Goal: Task Accomplishment & Management: Use online tool/utility

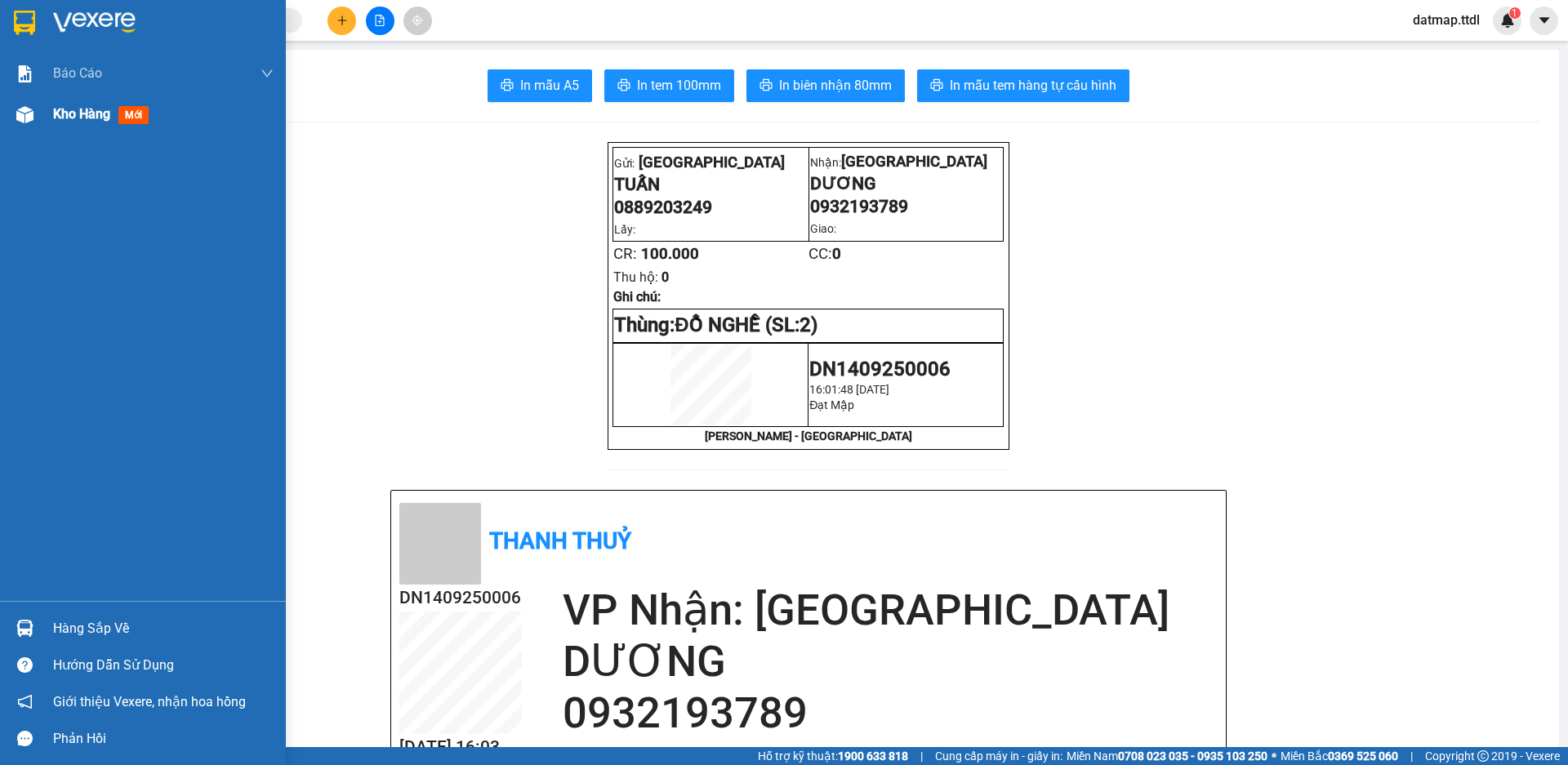
click at [75, 116] on span "Kho hàng" at bounding box center [82, 114] width 57 height 16
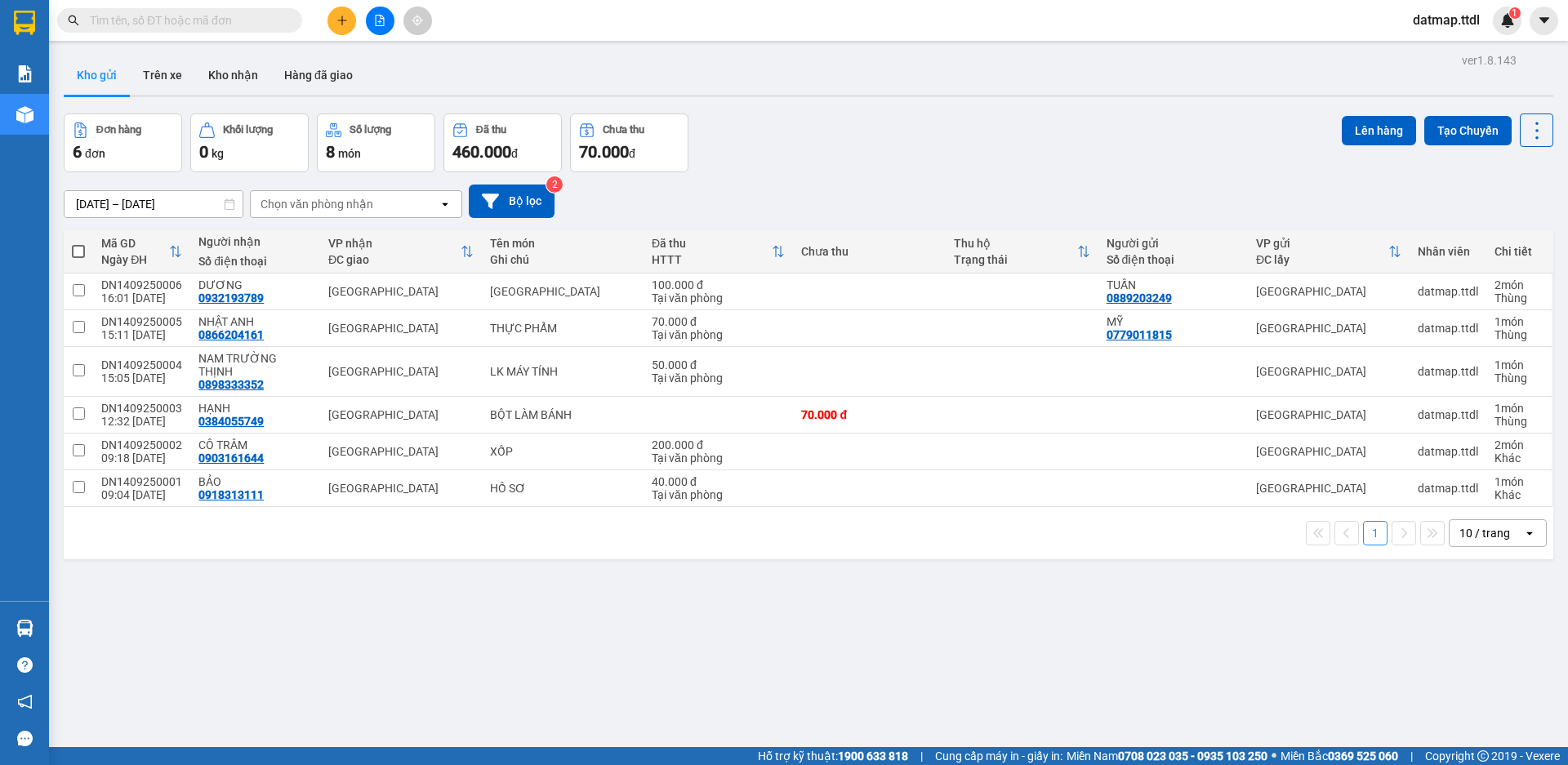
click at [74, 254] on span at bounding box center [78, 250] width 13 height 13
click at [79, 244] on input "checkbox" at bounding box center [79, 244] width 0 height 0
checkbox input "true"
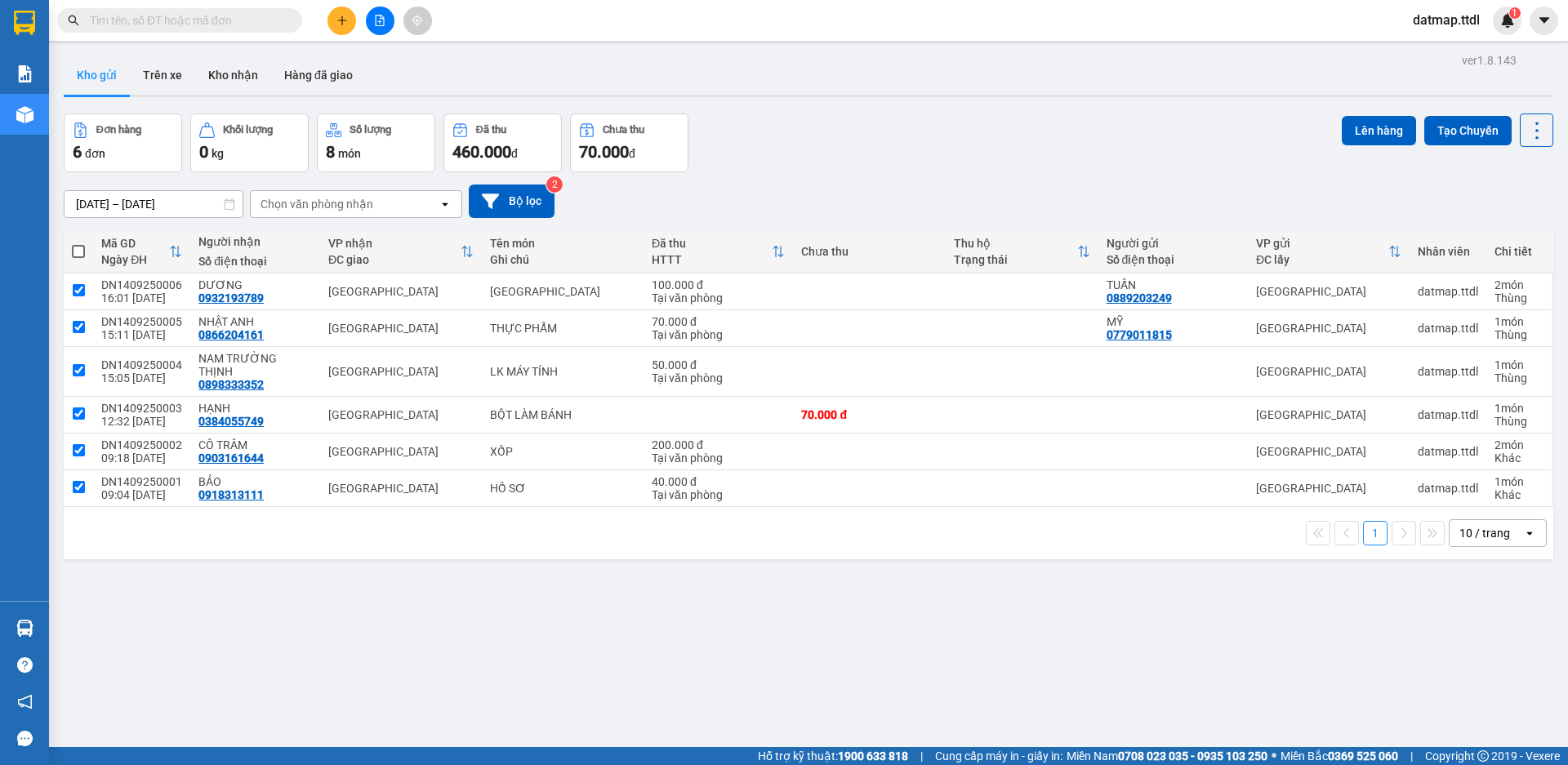
checkbox input "true"
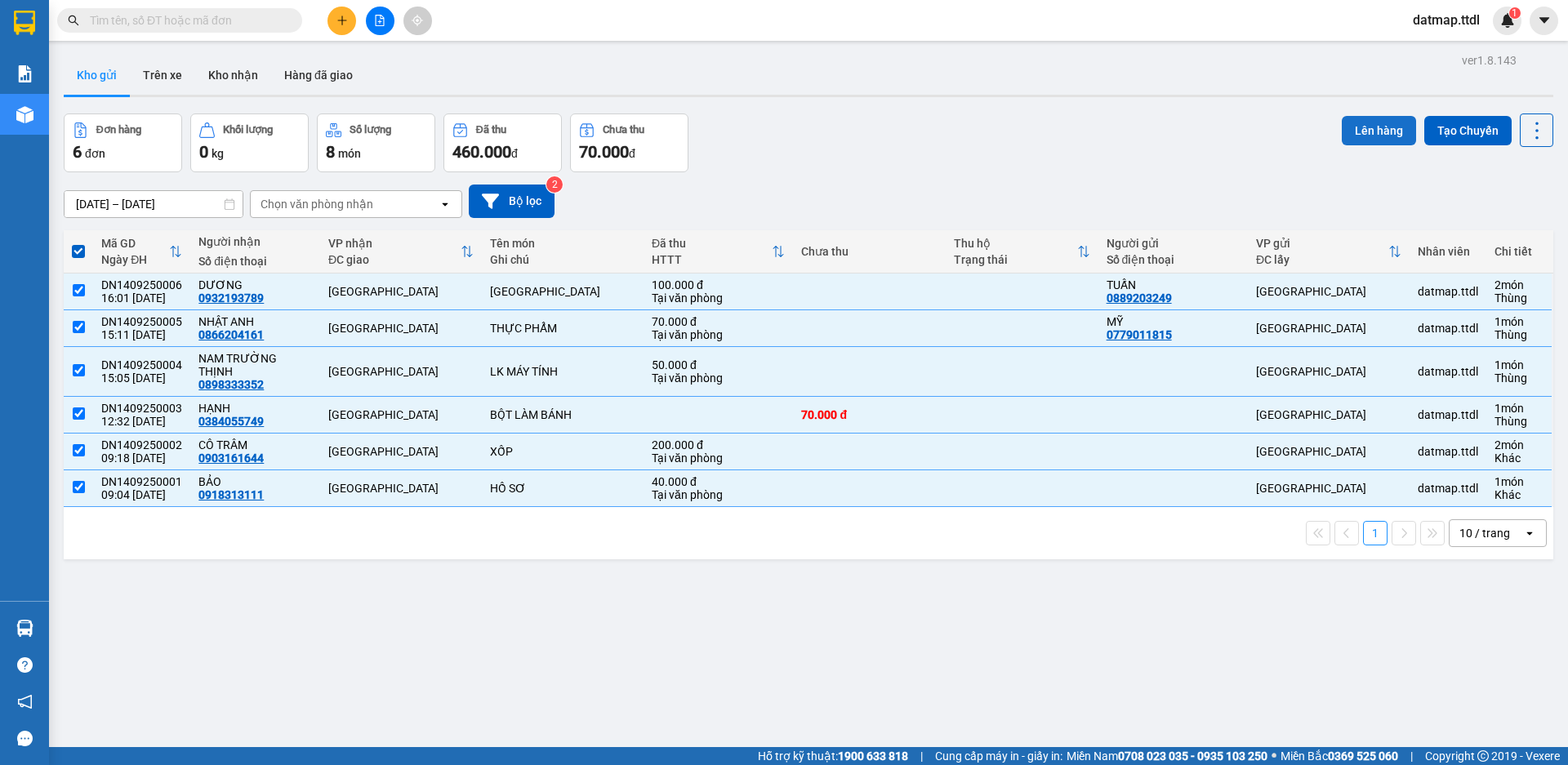
drag, startPoint x: 1356, startPoint y: 131, endPoint x: 1354, endPoint y: 141, distance: 10.2
click at [1356, 132] on button "Lên hàng" at bounding box center [1379, 130] width 75 height 29
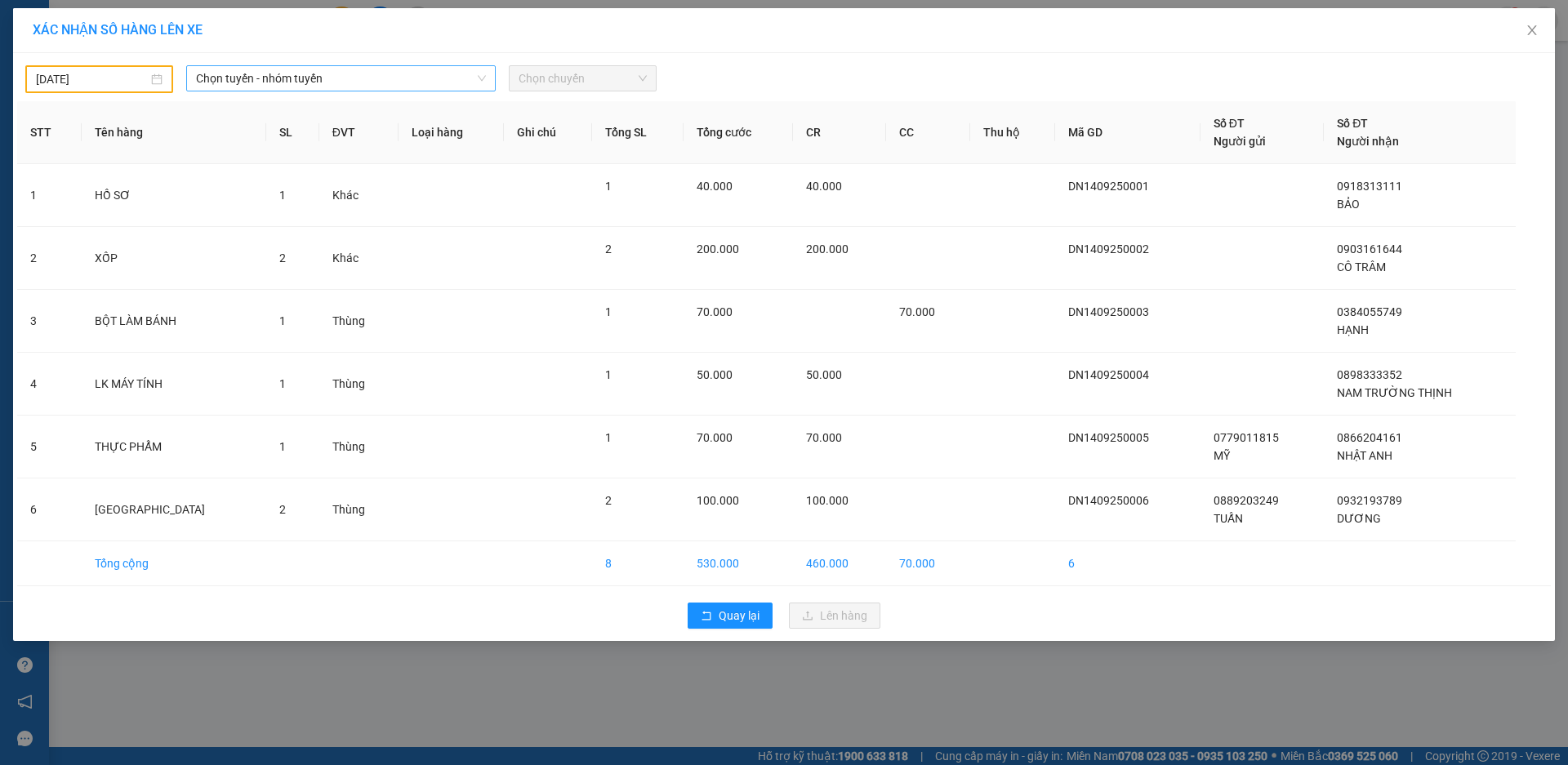
click at [298, 78] on span "Chọn tuyến - nhóm tuyến" at bounding box center [341, 78] width 290 height 24
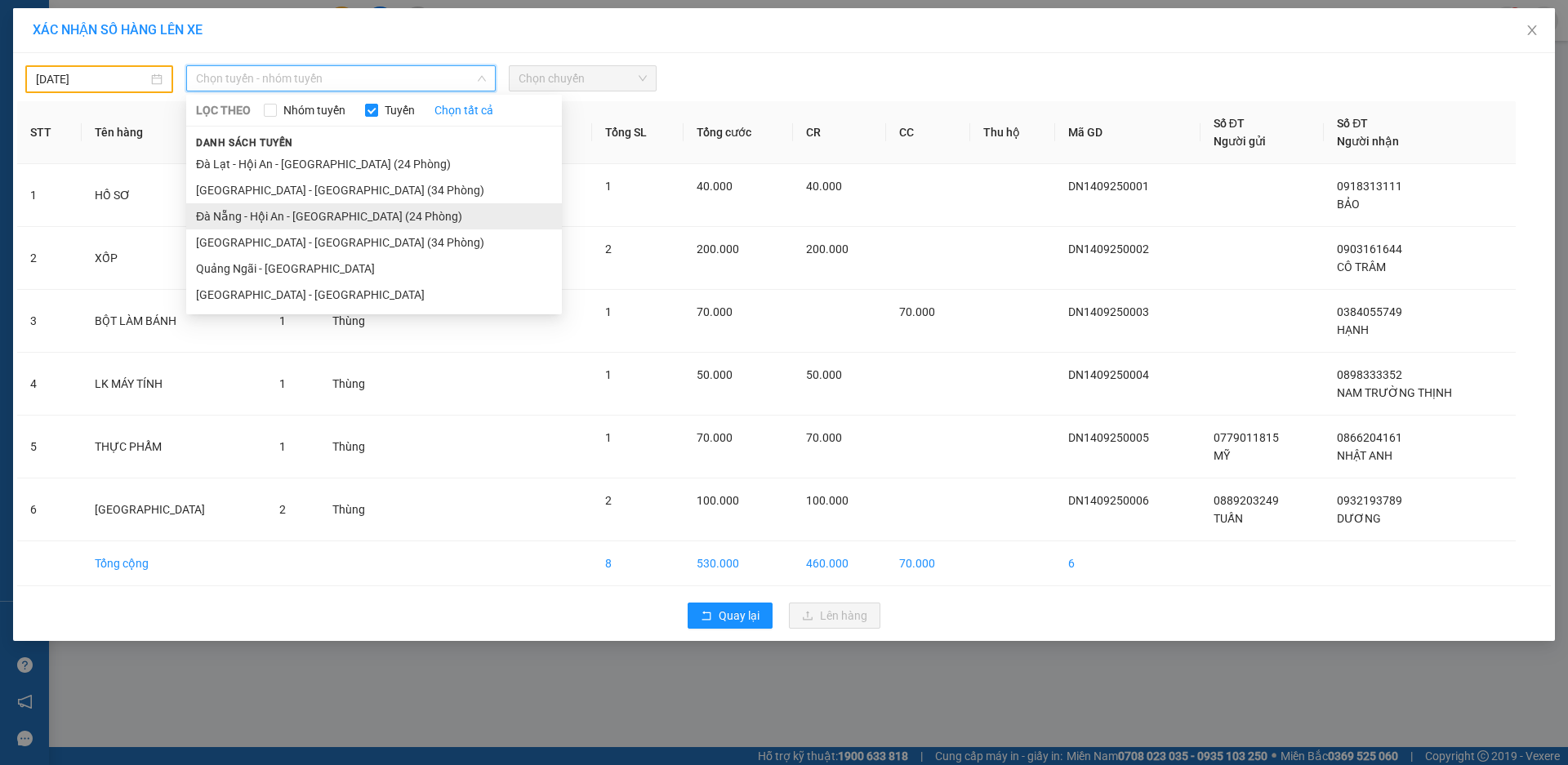
click at [280, 220] on li "Đà Nẵng - Hội An - [GEOGRAPHIC_DATA] (24 Phòng)" at bounding box center [374, 216] width 376 height 26
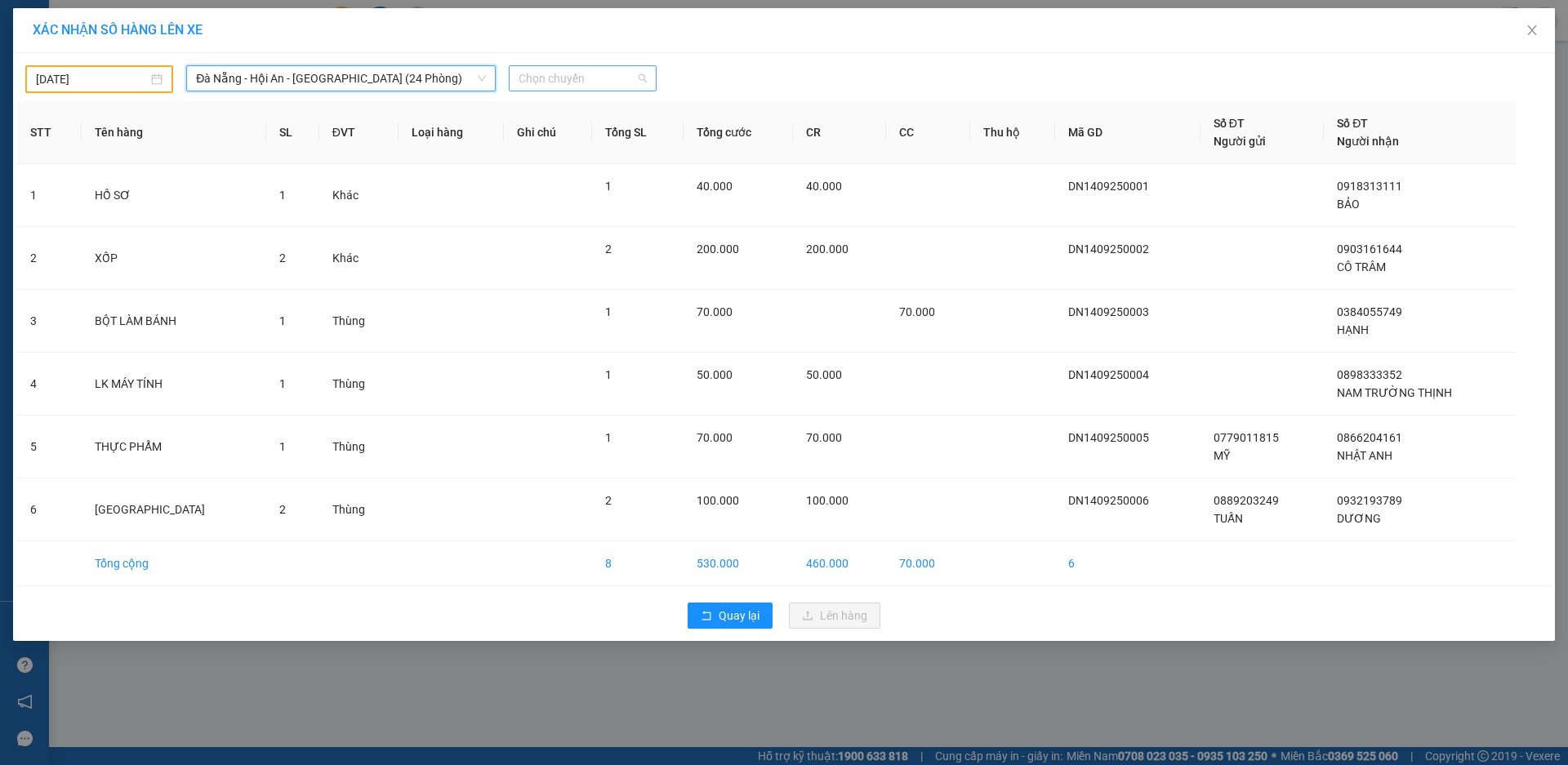
click at [592, 84] on span "Chọn chuyến" at bounding box center [583, 78] width 128 height 24
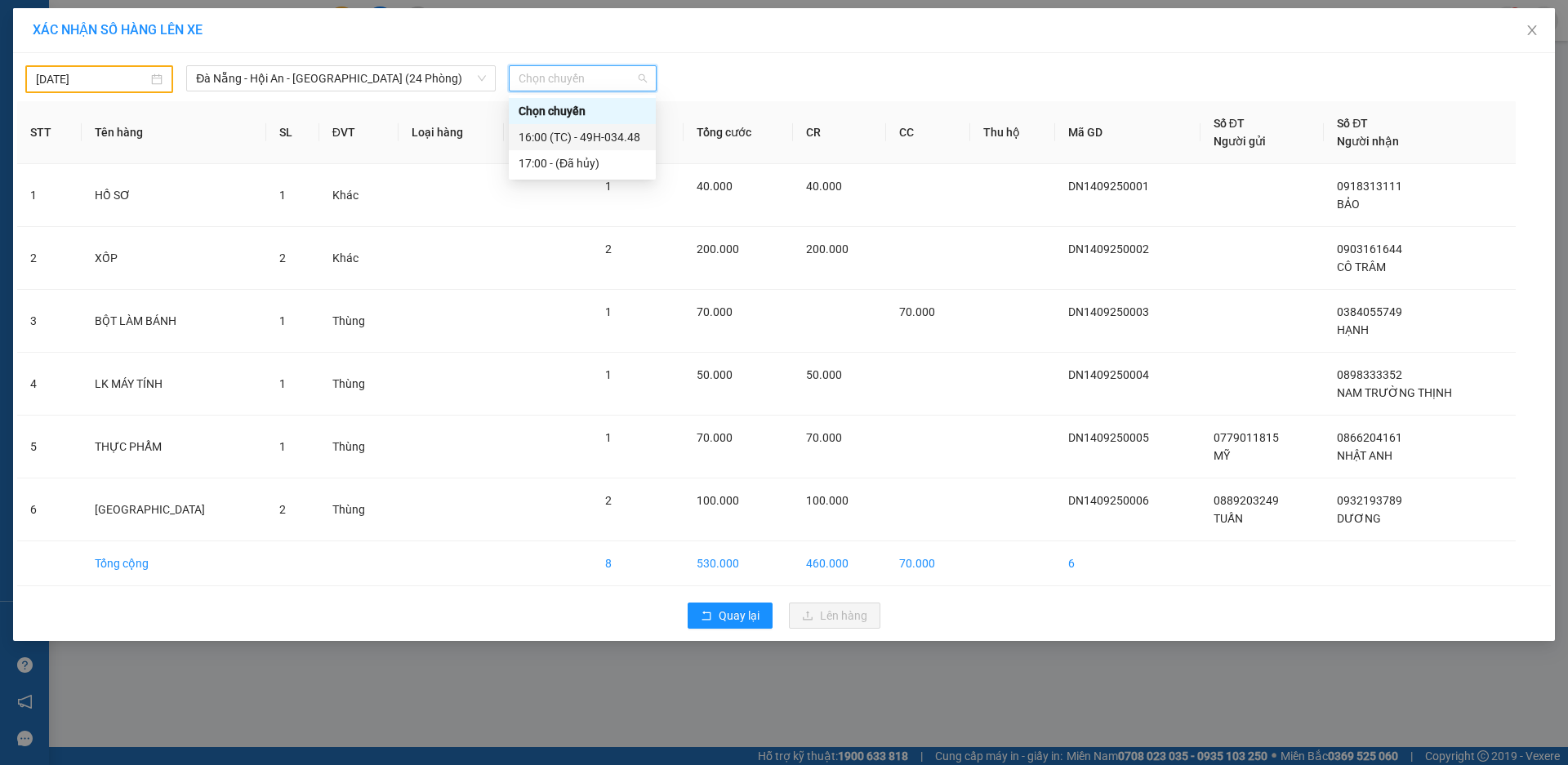
click at [626, 137] on div "16:00 (TC) - 49H-034.48" at bounding box center [582, 137] width 127 height 18
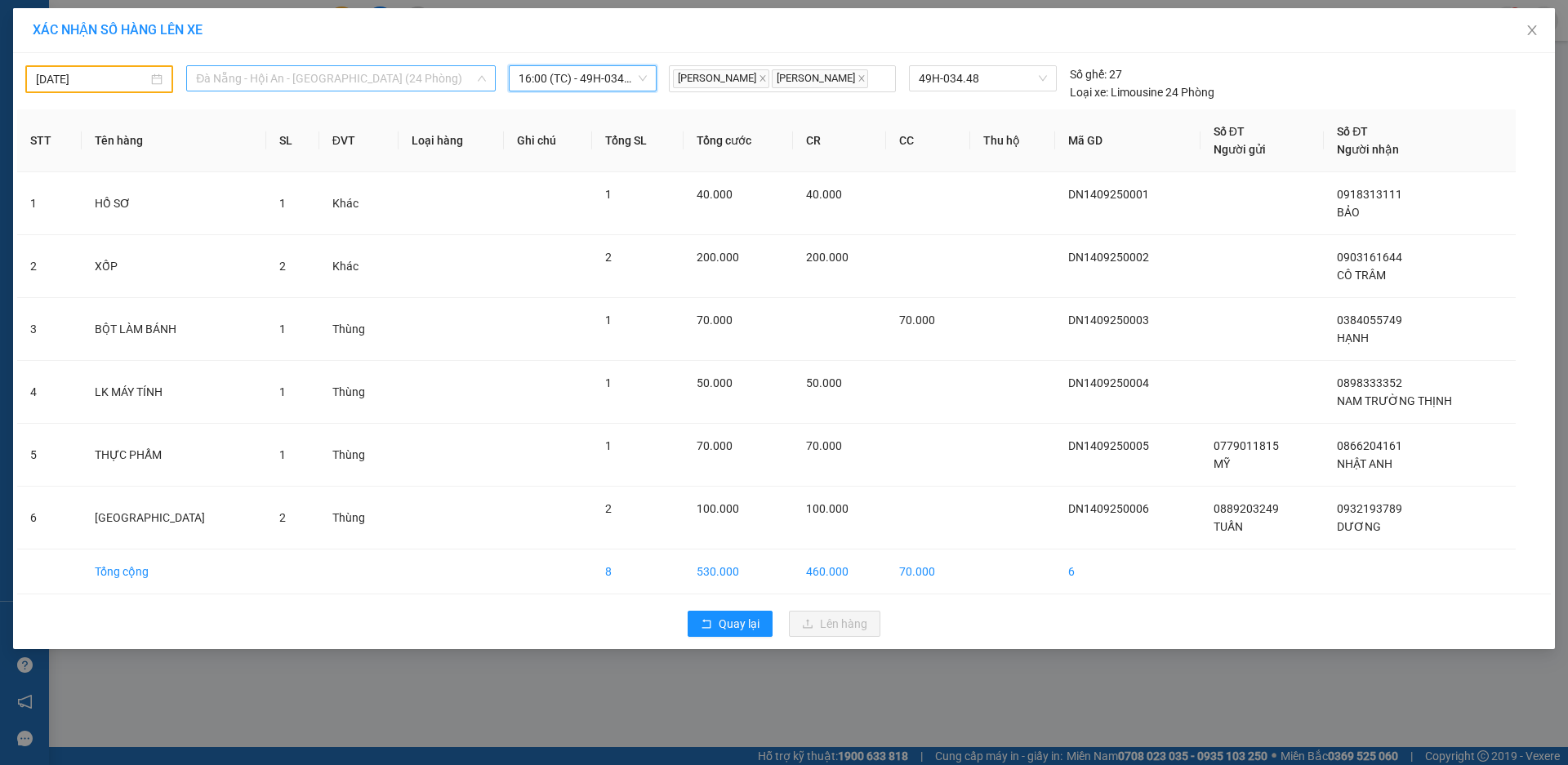
click at [392, 80] on span "Đà Nẵng - Hội An - [GEOGRAPHIC_DATA] (24 Phòng)" at bounding box center [341, 78] width 290 height 24
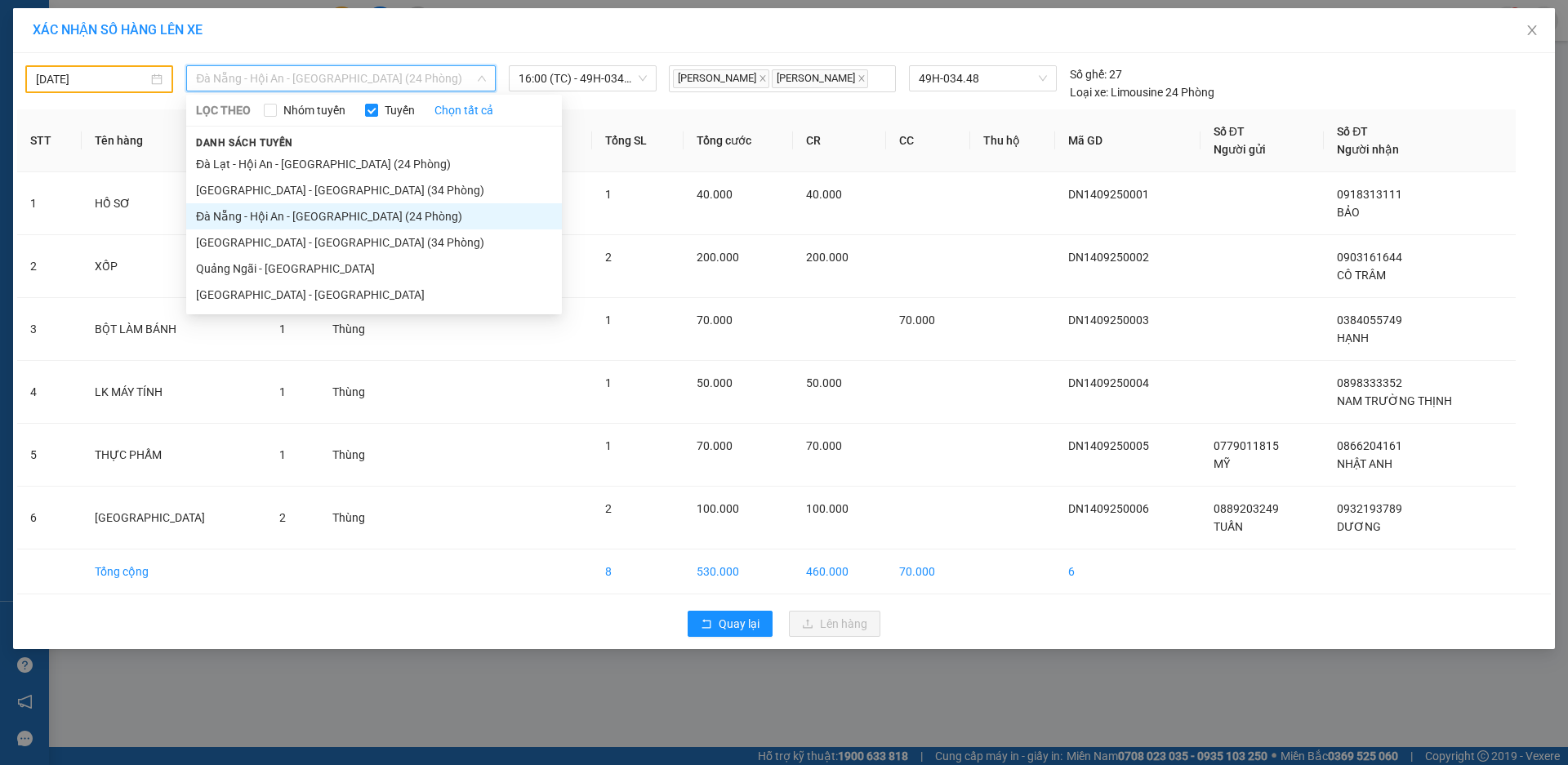
click at [103, 78] on body "Kết quả tìm kiếm ( 0 ) Bộ lọc No Data datmap.ttdl 1 Báo cáo Báo cáo dòng tiền (…" at bounding box center [784, 382] width 1568 height 765
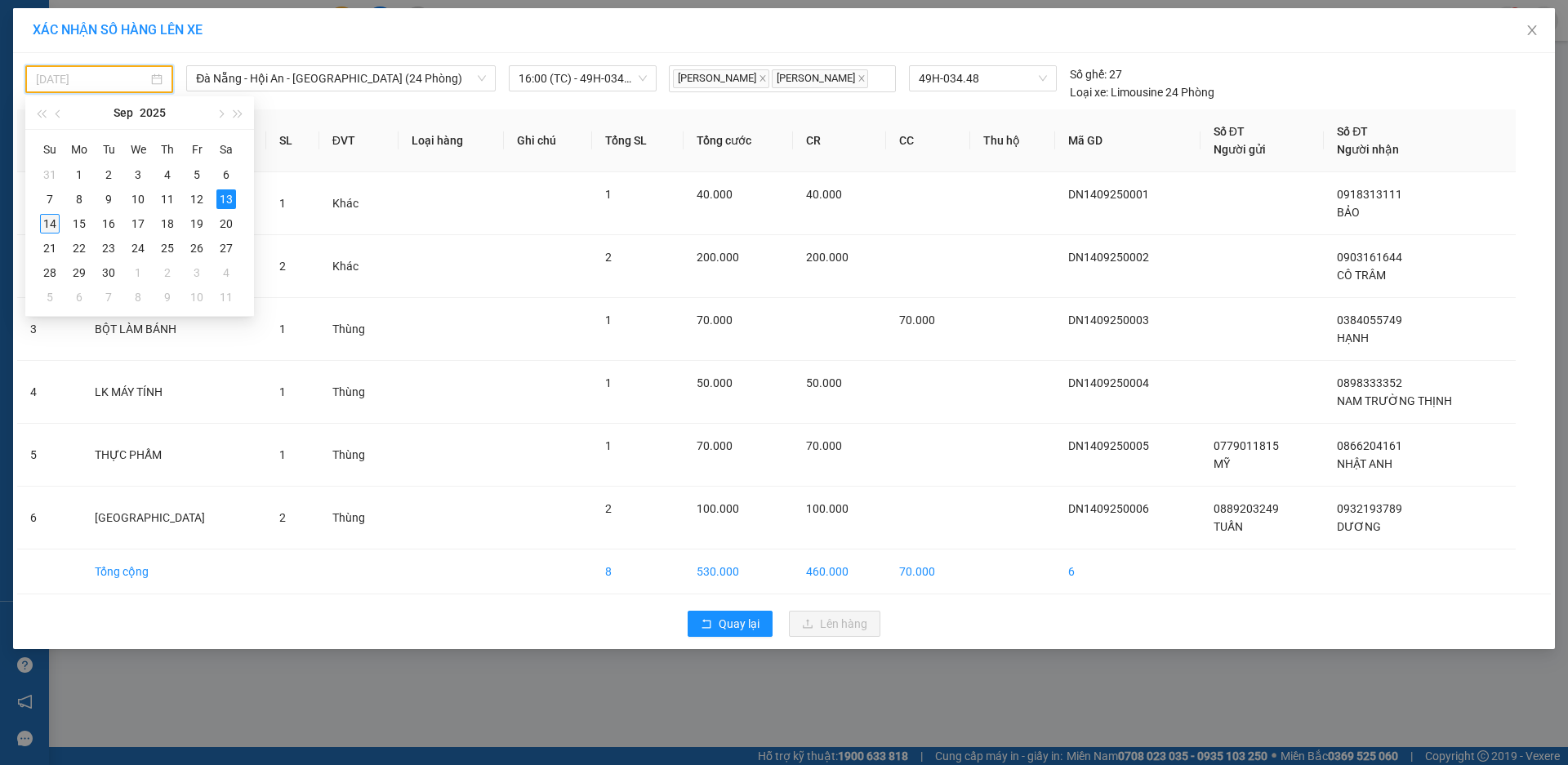
click at [50, 222] on div "14" at bounding box center [50, 223] width 19 height 19
type input "[DATE]"
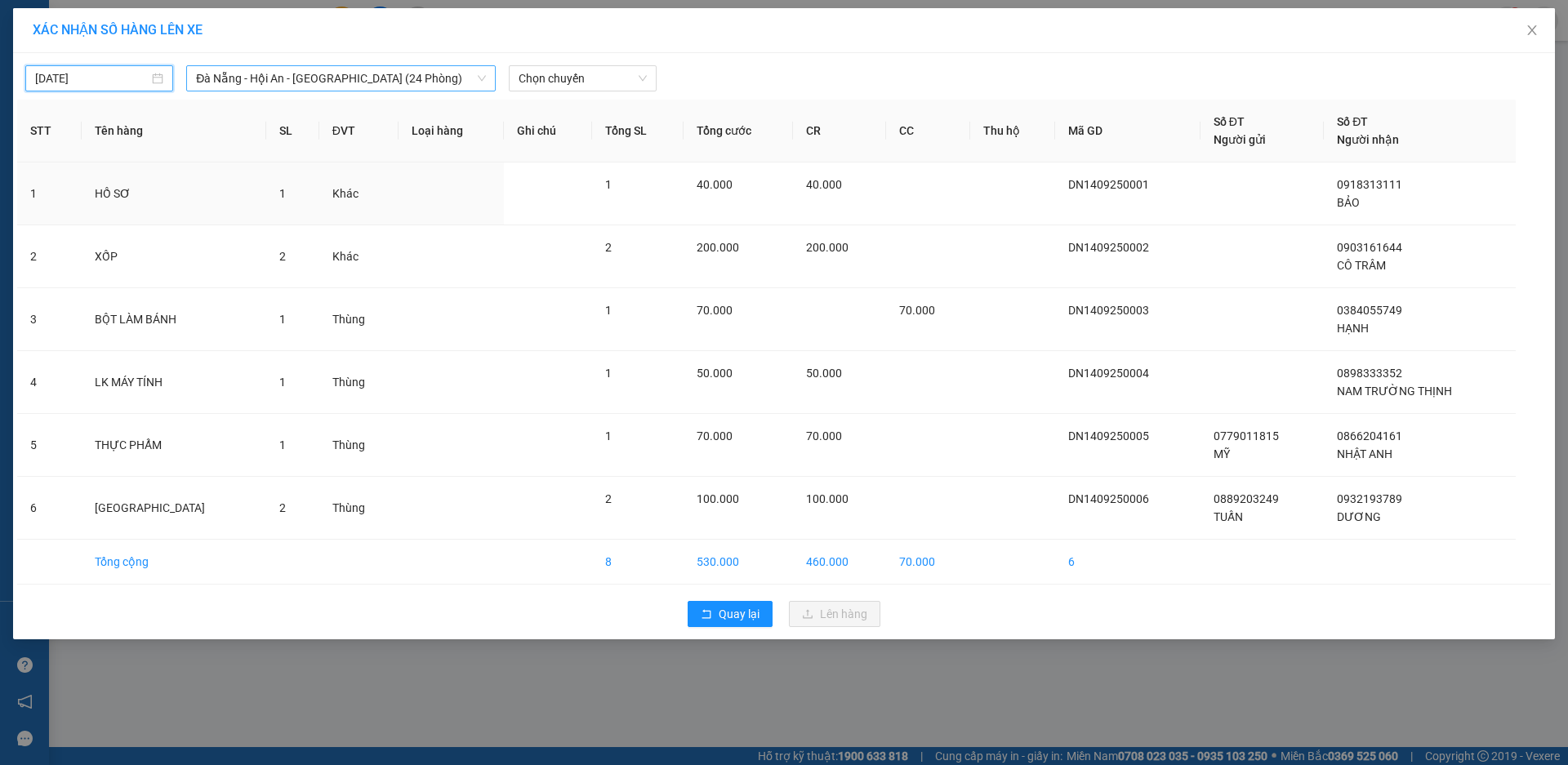
click at [404, 77] on span "Đà Nẵng - Hội An - [GEOGRAPHIC_DATA] (24 Phòng)" at bounding box center [341, 78] width 290 height 24
click at [609, 56] on div "[DATE] [GEOGRAPHIC_DATA] - Hội An - [GEOGRAPHIC_DATA] (24 Phòng) LỌC THEO Nhóm …" at bounding box center [784, 347] width 1542 height 586
click at [606, 65] on div "Chọn chuyến" at bounding box center [583, 78] width 148 height 26
click at [589, 140] on div "17:00 - 49H-034.51" at bounding box center [582, 137] width 127 height 18
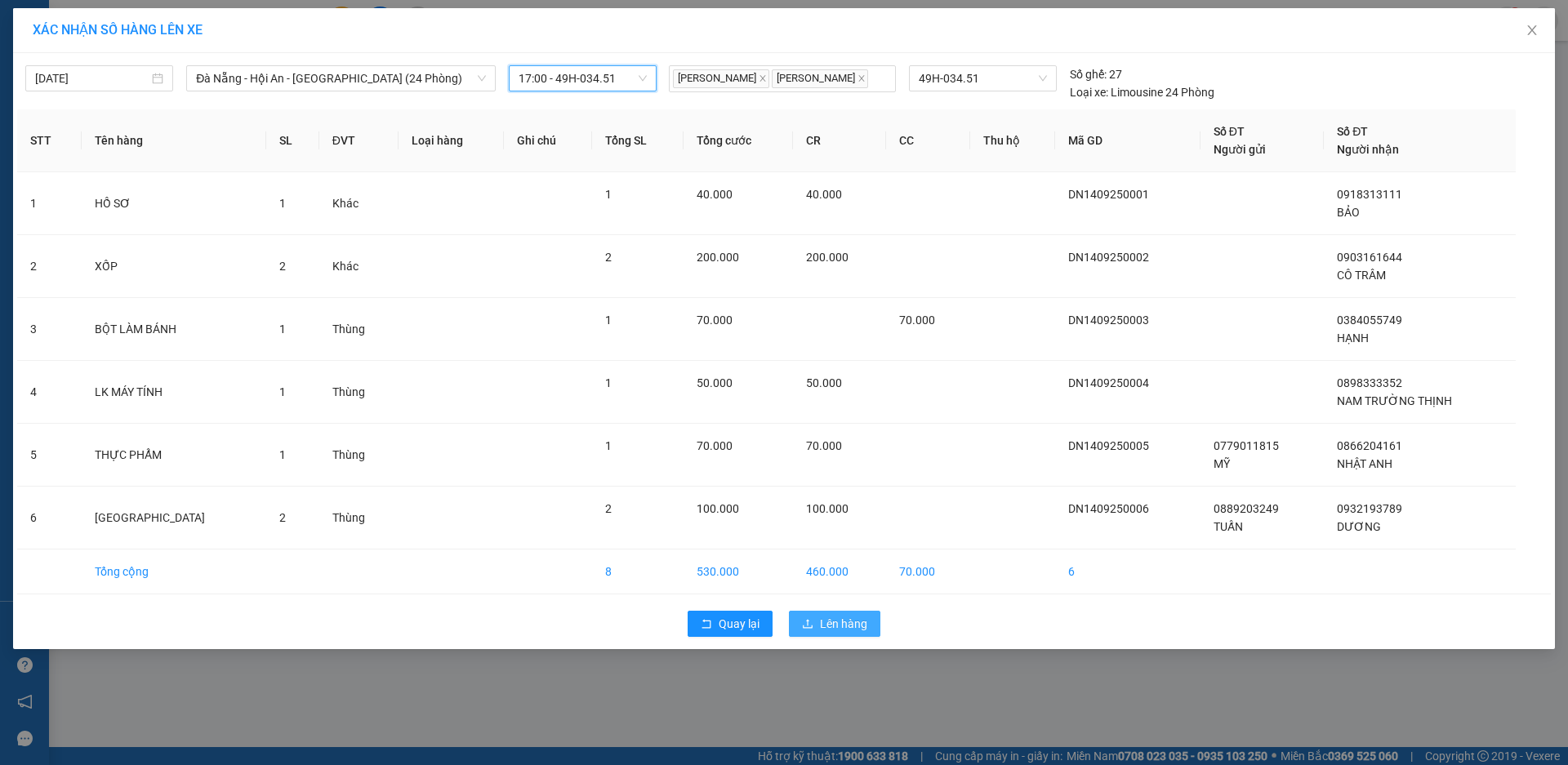
click at [832, 630] on span "Lên hàng" at bounding box center [843, 623] width 48 height 18
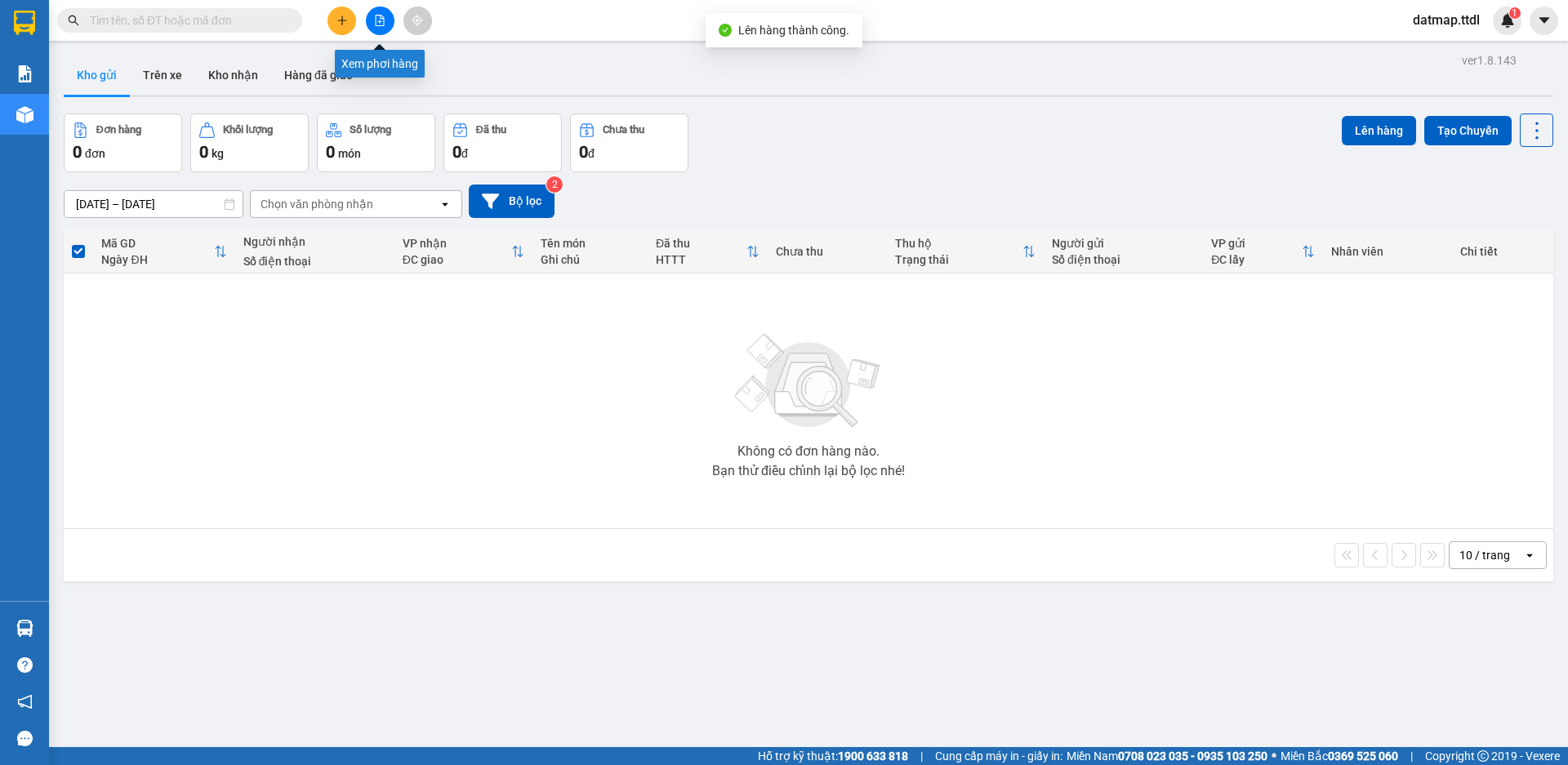
click at [369, 14] on button at bounding box center [380, 20] width 28 height 28
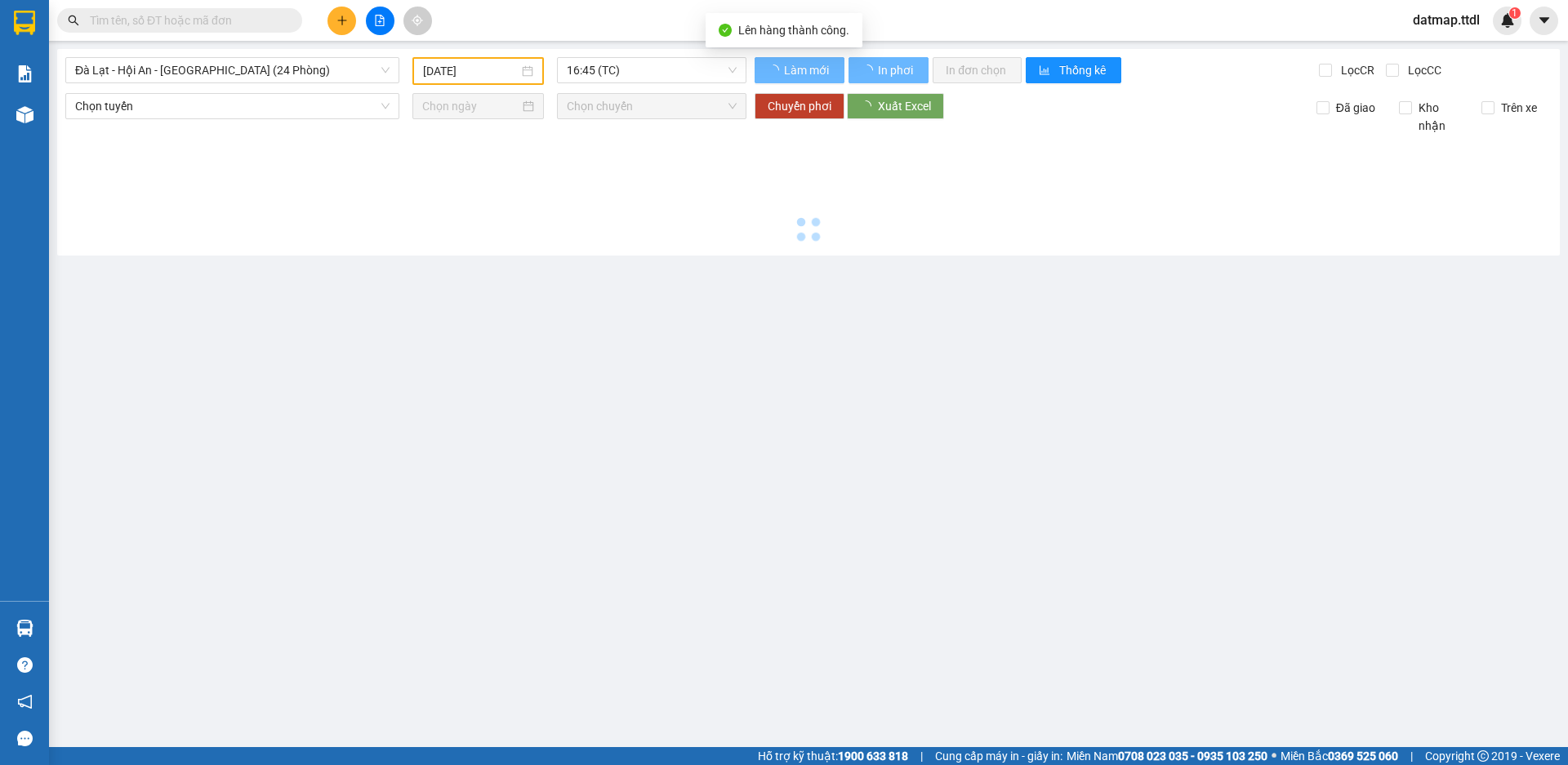
type input "[DATE]"
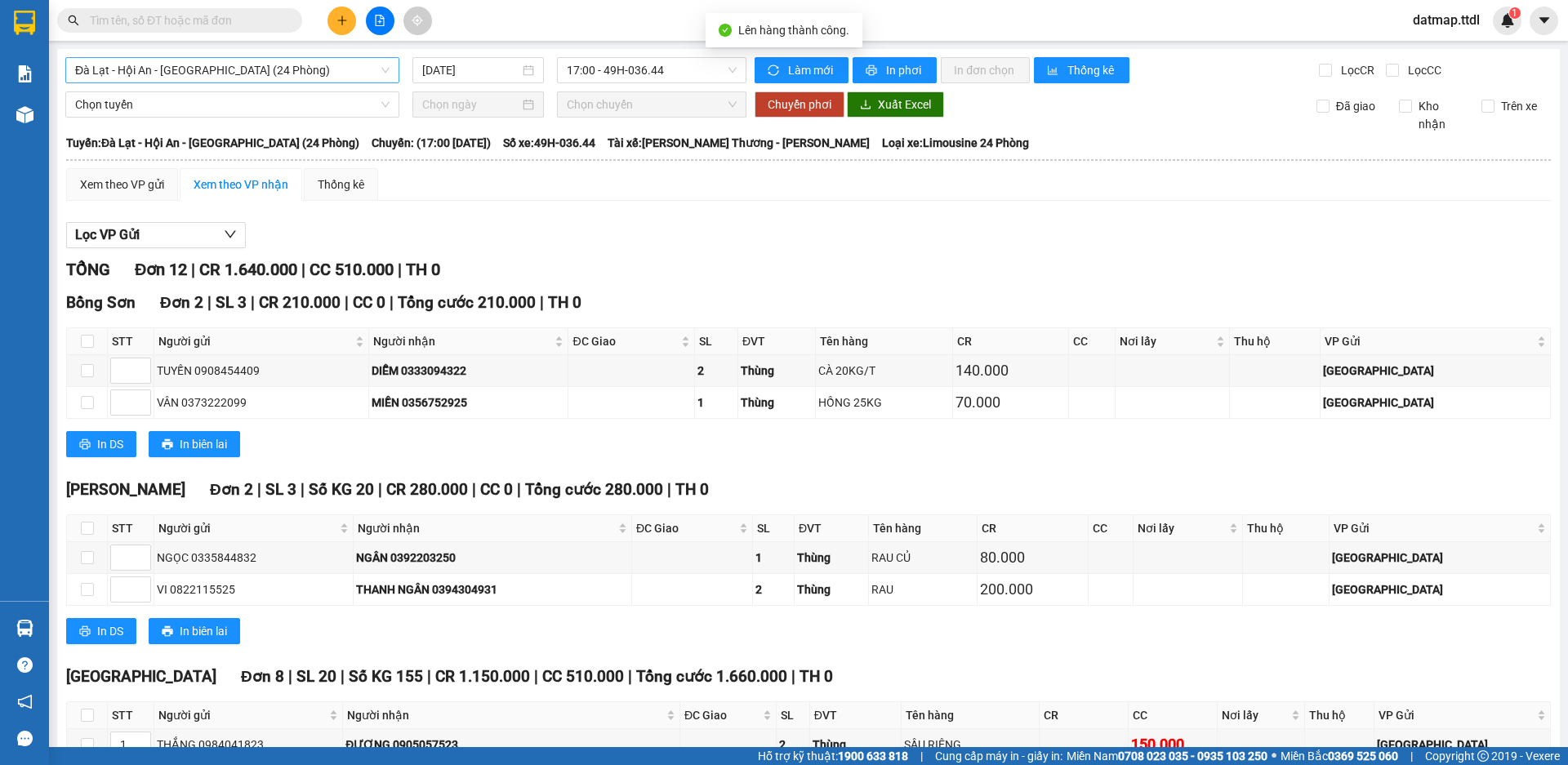
click at [282, 68] on span "Đà Lạt - Hội An - [GEOGRAPHIC_DATA] (24 Phòng)" at bounding box center [232, 70] width 315 height 24
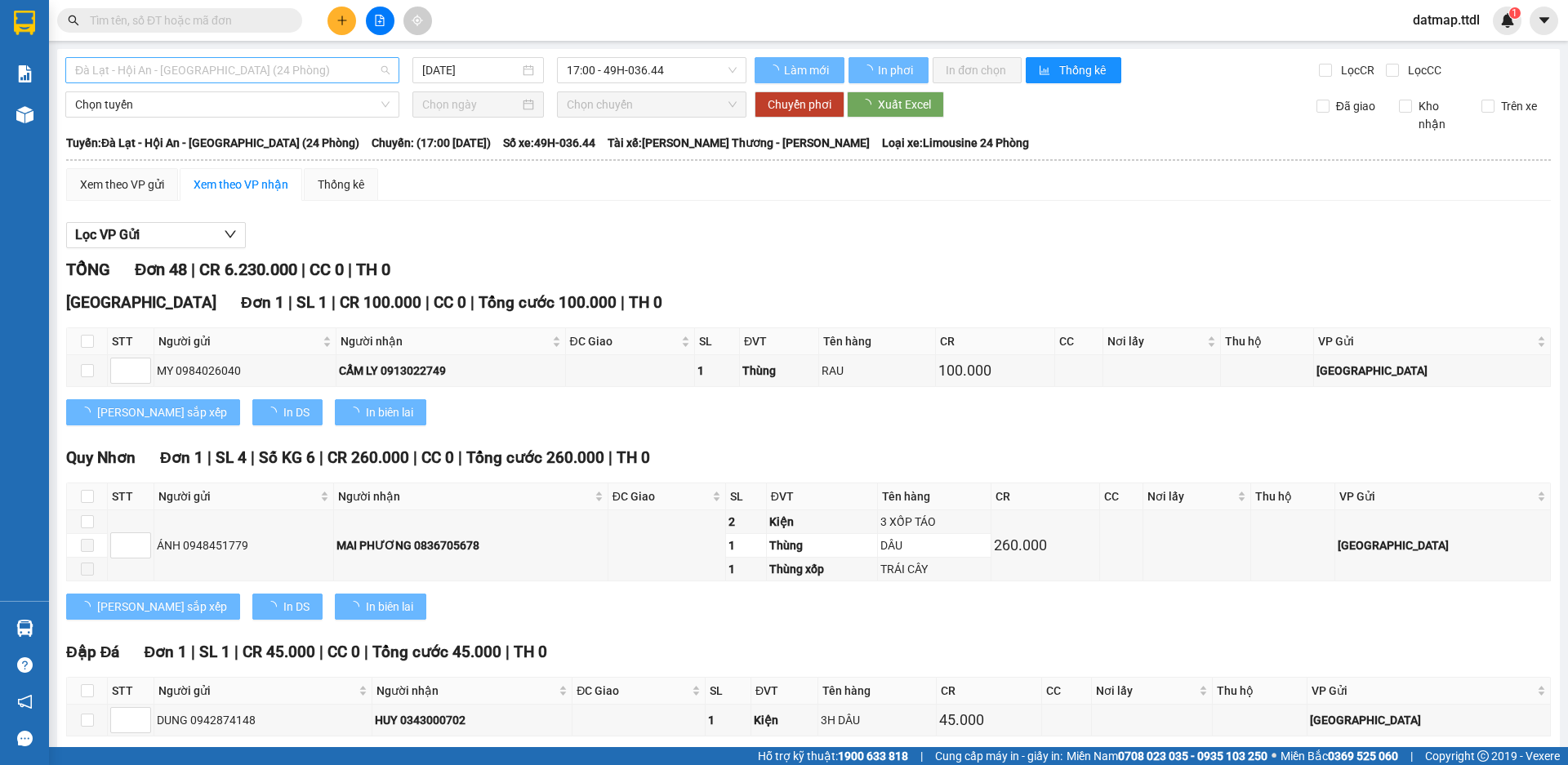
click at [282, 67] on span "Đà Lạt - Hội An - [GEOGRAPHIC_DATA] (24 Phòng)" at bounding box center [232, 70] width 315 height 24
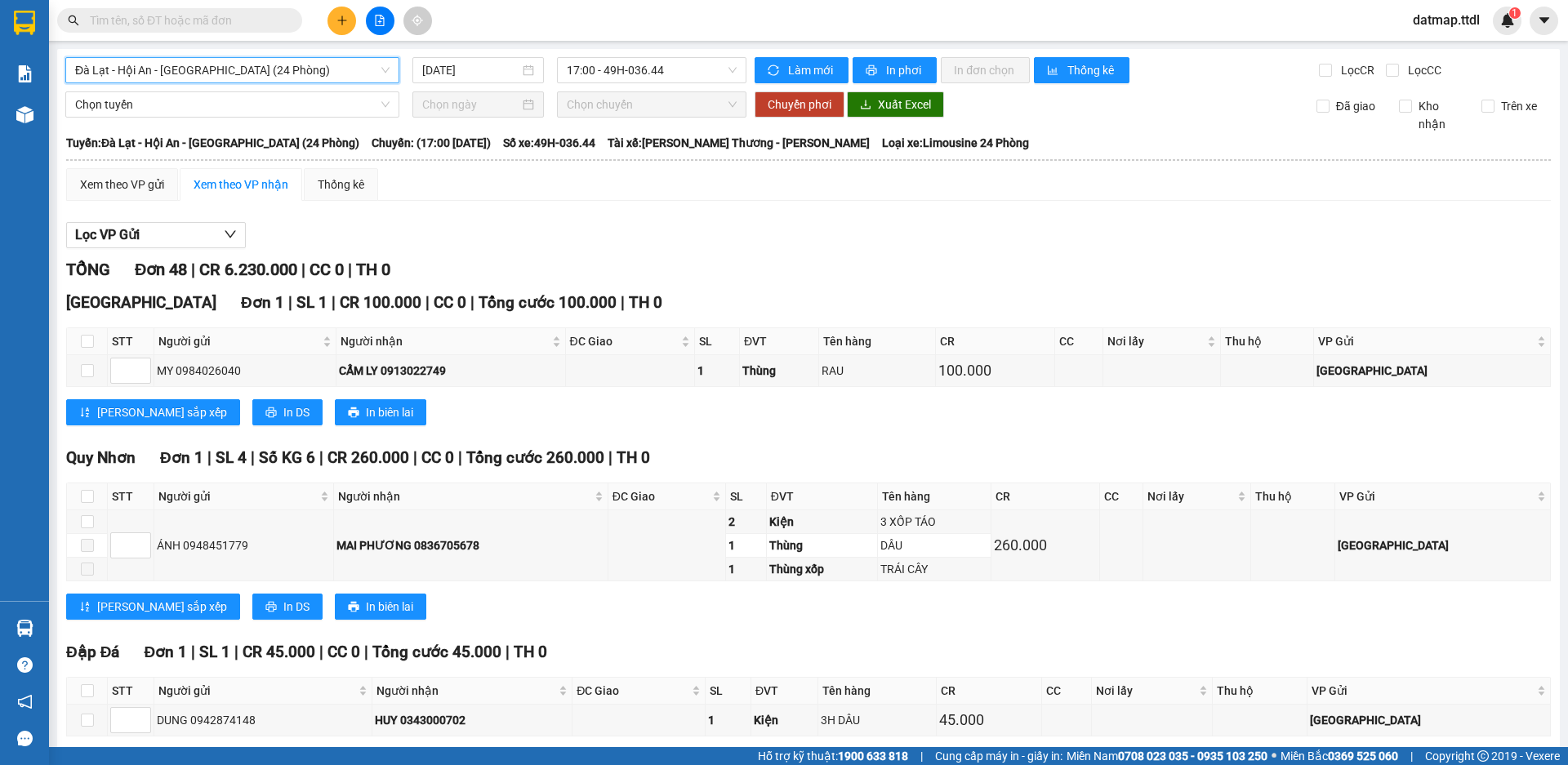
click at [282, 67] on span "Đà Lạt - Hội An - [GEOGRAPHIC_DATA] (24 Phòng)" at bounding box center [232, 70] width 315 height 24
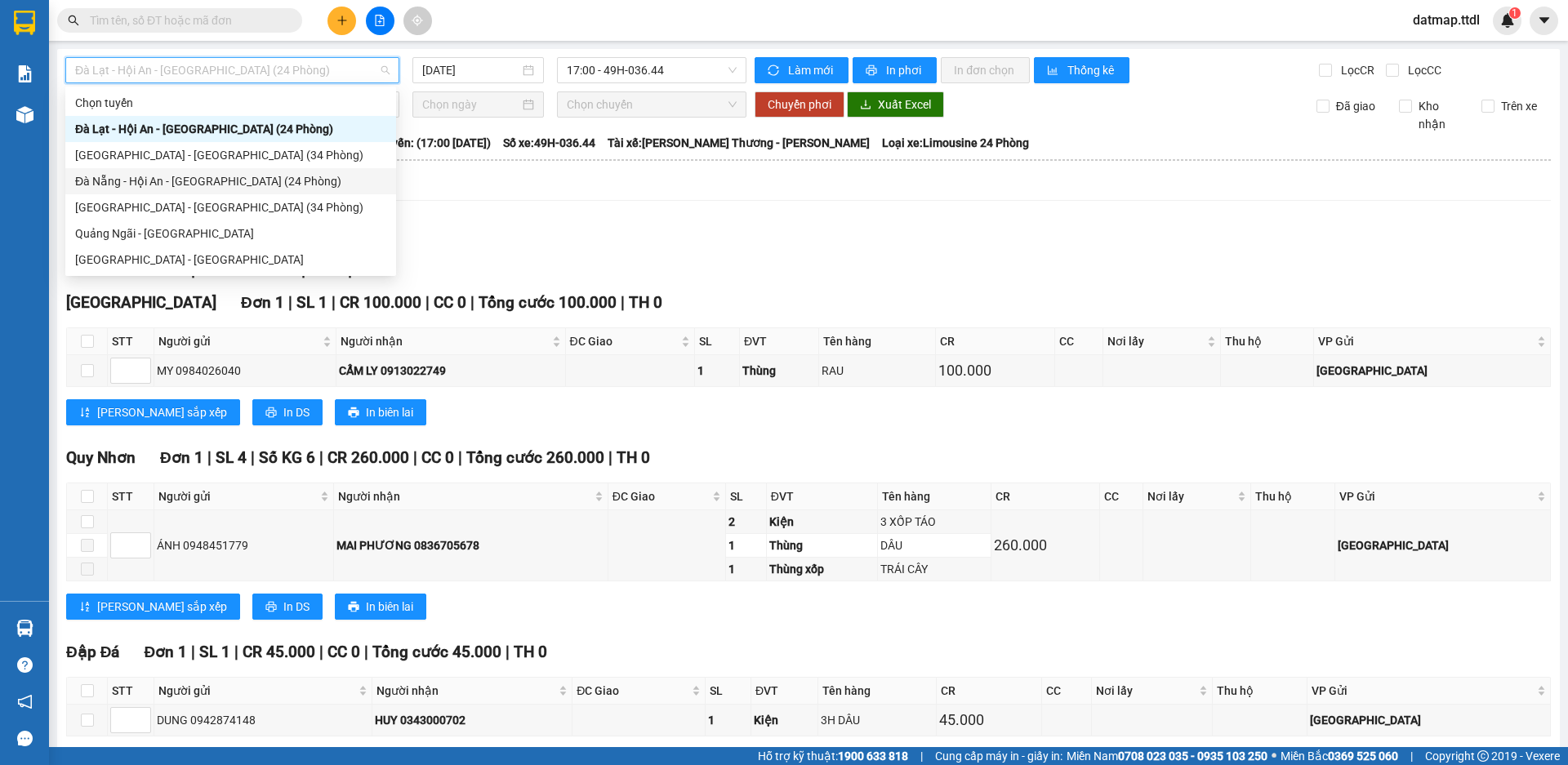
click at [185, 184] on div "Đà Nẵng - Hội An - [GEOGRAPHIC_DATA] (24 Phòng)" at bounding box center [230, 181] width 311 height 18
type input "[DATE]"
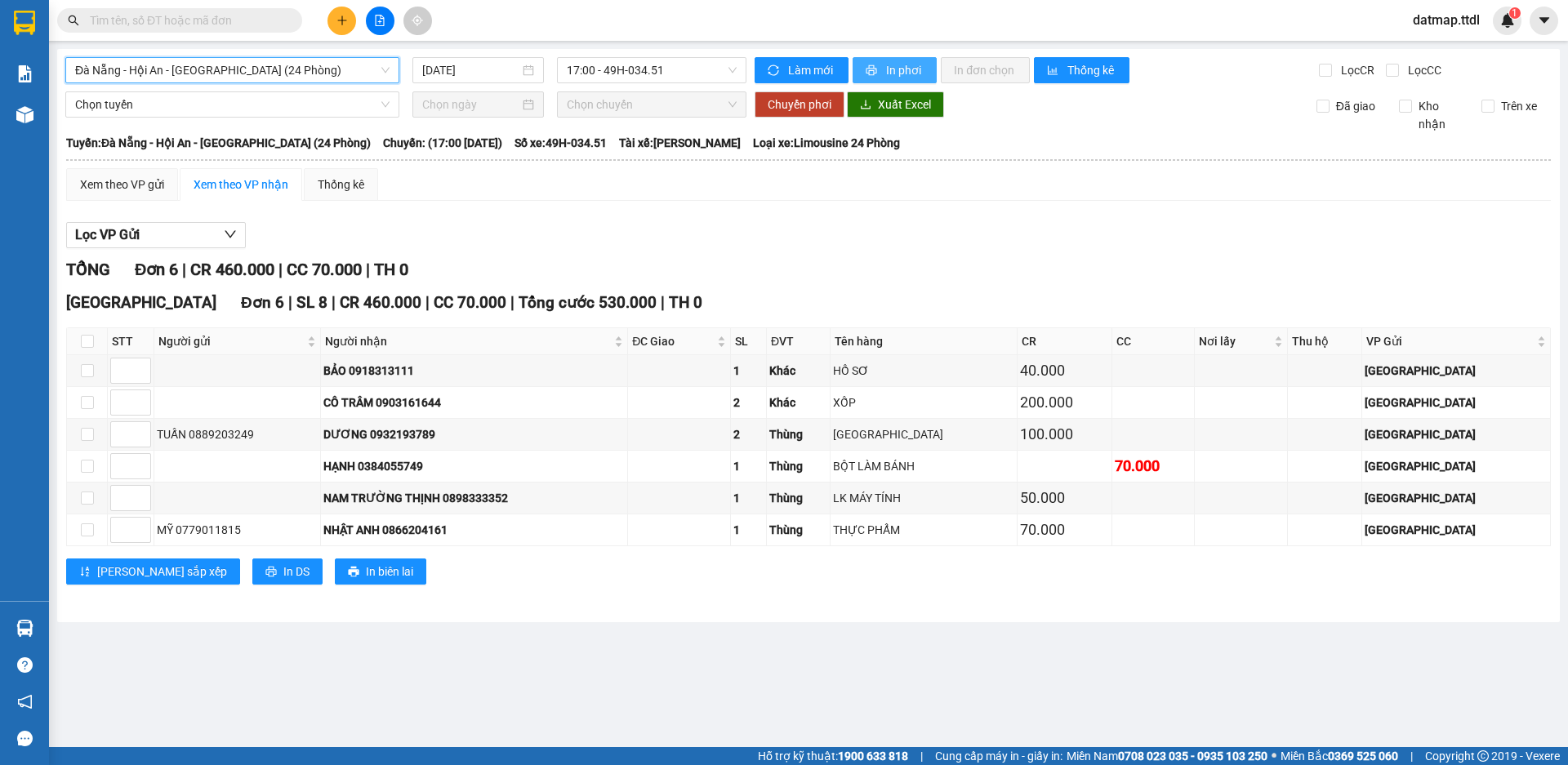
click at [890, 65] on span "In phơi" at bounding box center [904, 70] width 38 height 18
